Goal: Information Seeking & Learning: Find specific fact

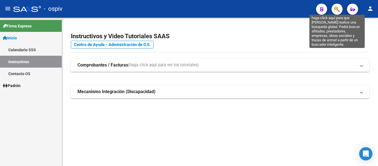
click at [282, 9] on icon "button" at bounding box center [337, 9] width 6 height 6
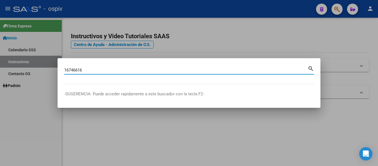
type input "16746616"
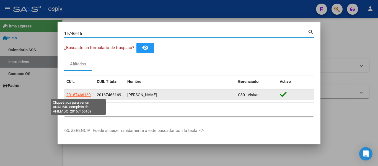
click at [82, 94] on span "20167466169" at bounding box center [78, 94] width 24 height 4
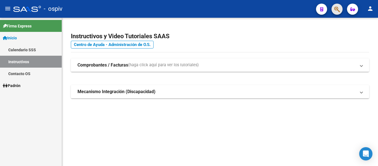
click at [282, 11] on button "button" at bounding box center [336, 9] width 11 height 11
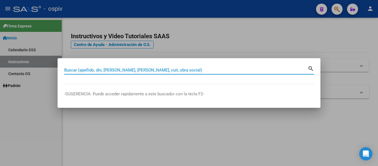
click at [178, 70] on input "Buscar (apellido, dni, [PERSON_NAME], [PERSON_NAME], cuit, obra social)" at bounding box center [185, 69] width 243 height 5
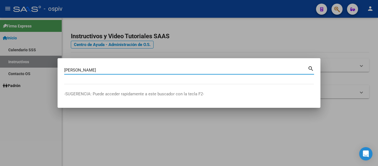
type input "[PERSON_NAME]"
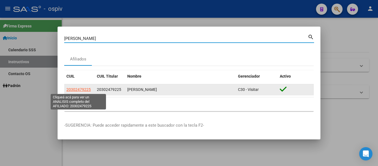
click at [85, 90] on span "20302479225" at bounding box center [78, 89] width 24 height 4
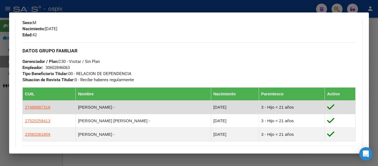
scroll to position [276, 0]
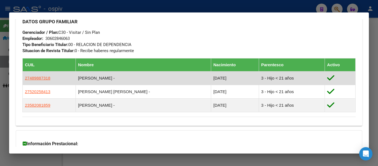
click at [117, 74] on td "[PERSON_NAME] -" at bounding box center [142, 78] width 135 height 14
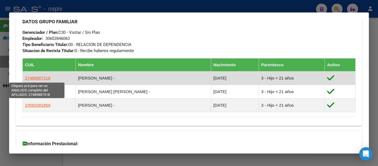
click at [38, 76] on span "27489887318" at bounding box center [37, 77] width 25 height 5
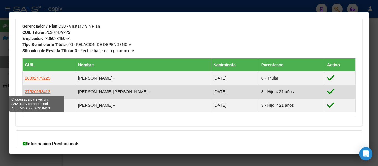
click at [40, 93] on span "27520258413" at bounding box center [37, 91] width 25 height 5
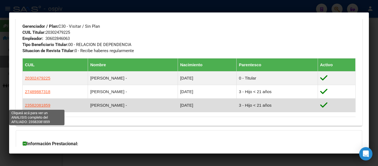
click at [40, 104] on span "23582081859" at bounding box center [37, 105] width 25 height 5
type textarea "23582081859"
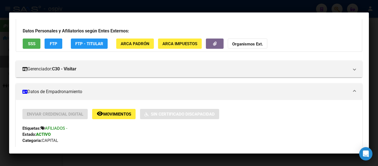
scroll to position [0, 0]
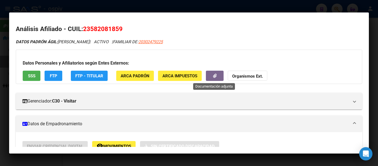
click at [220, 72] on button "button" at bounding box center [215, 75] width 18 height 10
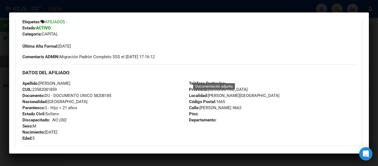
scroll to position [249, 0]
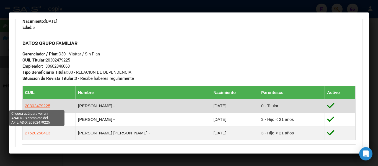
click at [36, 105] on span "20302479225" at bounding box center [37, 105] width 25 height 5
type textarea "20302479225"
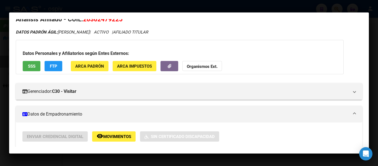
scroll to position [0, 0]
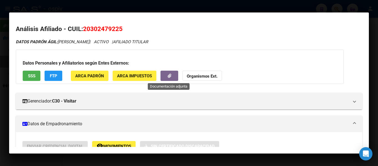
click at [169, 75] on icon "button" at bounding box center [170, 76] width 4 height 4
click at [86, 77] on span "ARCA Padrón" at bounding box center [89, 75] width 29 height 5
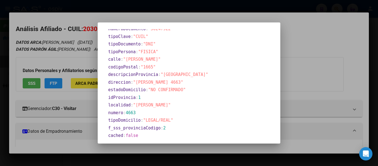
scroll to position [141, 0]
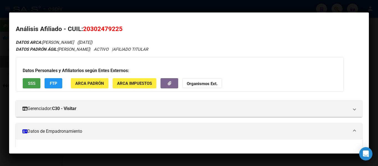
click at [29, 83] on span "SSS" at bounding box center [31, 83] width 7 height 5
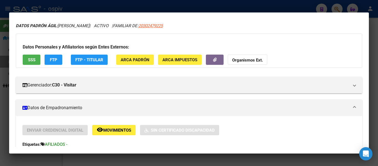
scroll to position [0, 0]
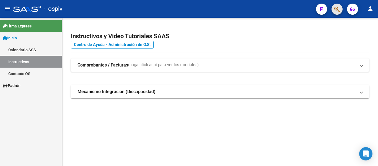
click at [282, 5] on button "button" at bounding box center [336, 9] width 11 height 11
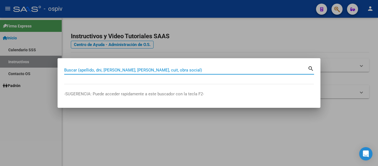
click at [151, 69] on input "Buscar (apellido, dni, [PERSON_NAME], [PERSON_NAME], cuit, obra social)" at bounding box center [185, 69] width 243 height 5
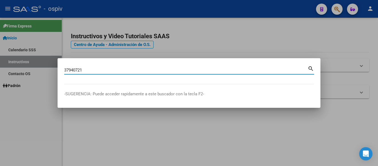
type input "37940721"
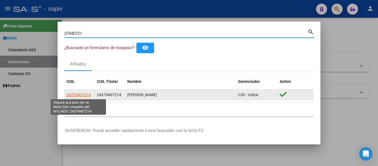
click at [78, 93] on span "24379407214" at bounding box center [78, 94] width 24 height 4
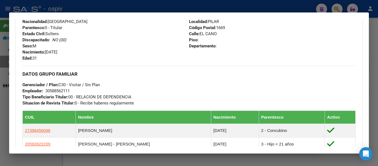
scroll to position [249, 0]
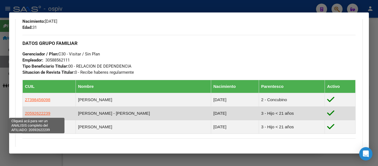
click at [44, 113] on span "20592622239" at bounding box center [37, 113] width 25 height 5
type textarea "20592622239"
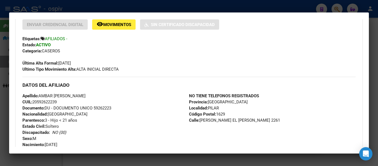
scroll to position [138, 0]
